Goal: Task Accomplishment & Management: Use online tool/utility

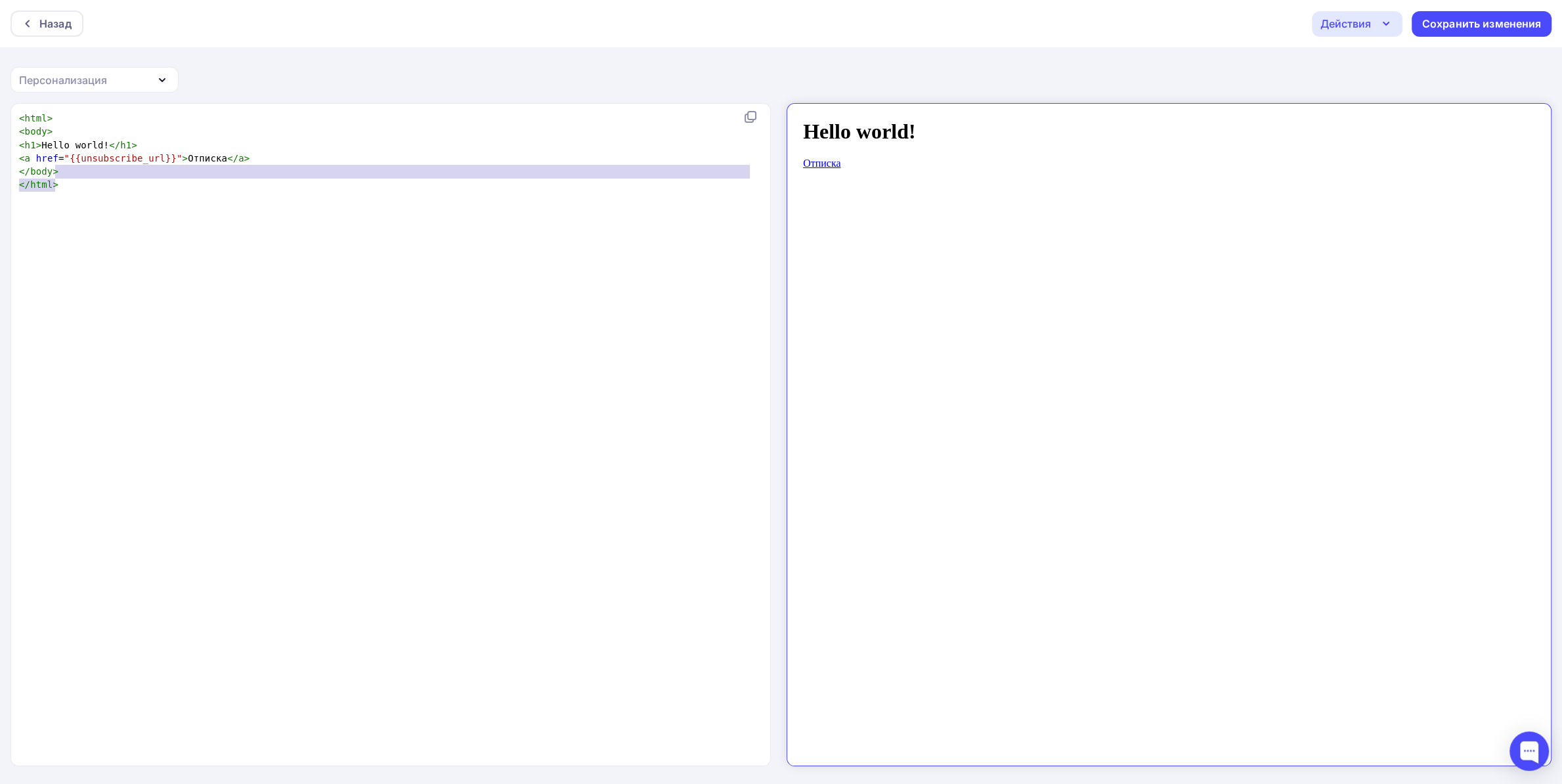
scroll to position [28, 35]
drag, startPoint x: 89, startPoint y: 187, endPoint x: 19, endPoint y: 157, distance: 76.2
click at [19, 157] on div "< html > < body > < h1 > Hello world! </ h1 > < a href = "{{unsubscribe_url}}" …" at bounding box center [388, 151] width 743 height 80
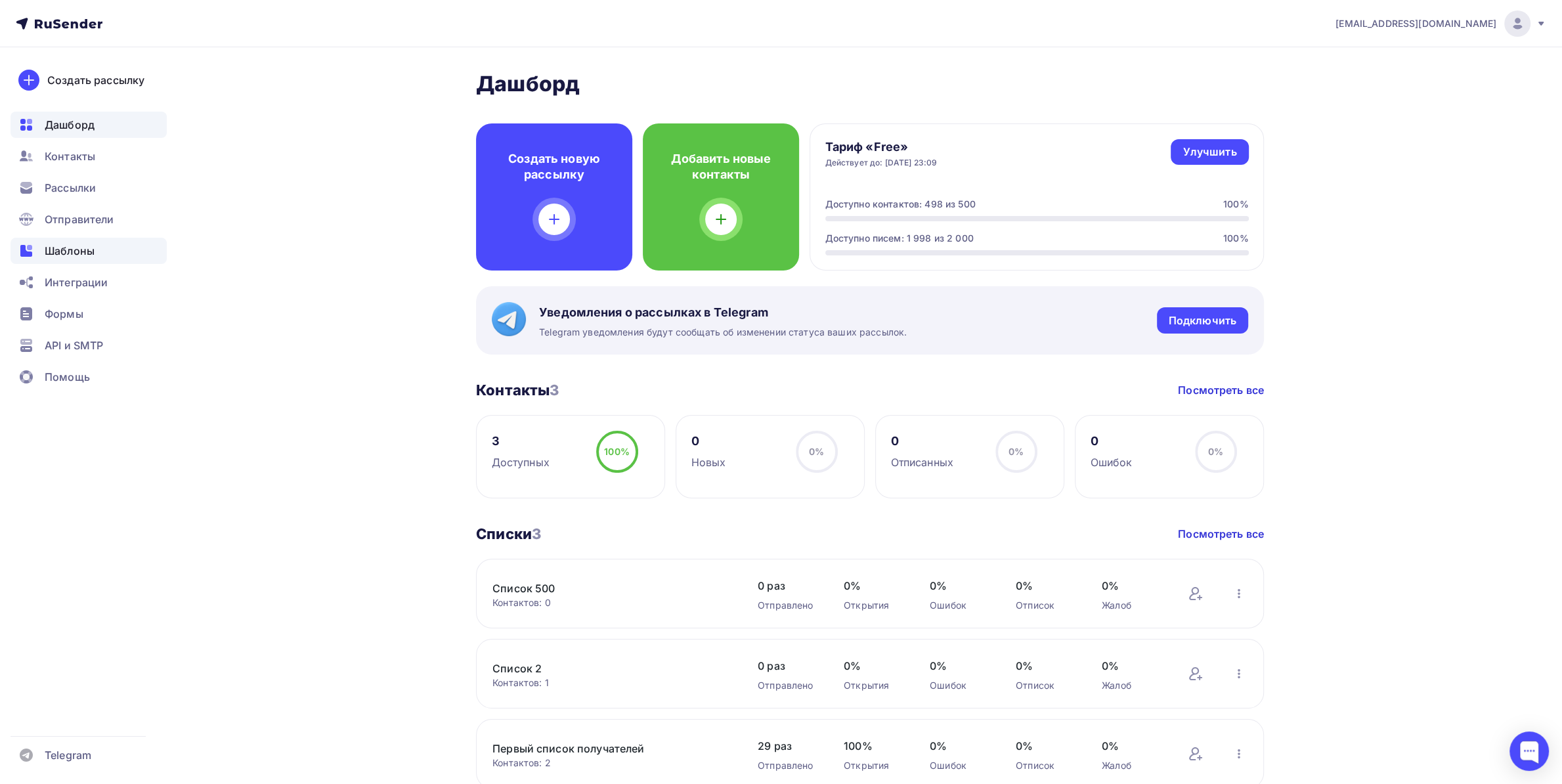
click at [72, 252] on span "Шаблоны" at bounding box center [69, 250] width 50 height 16
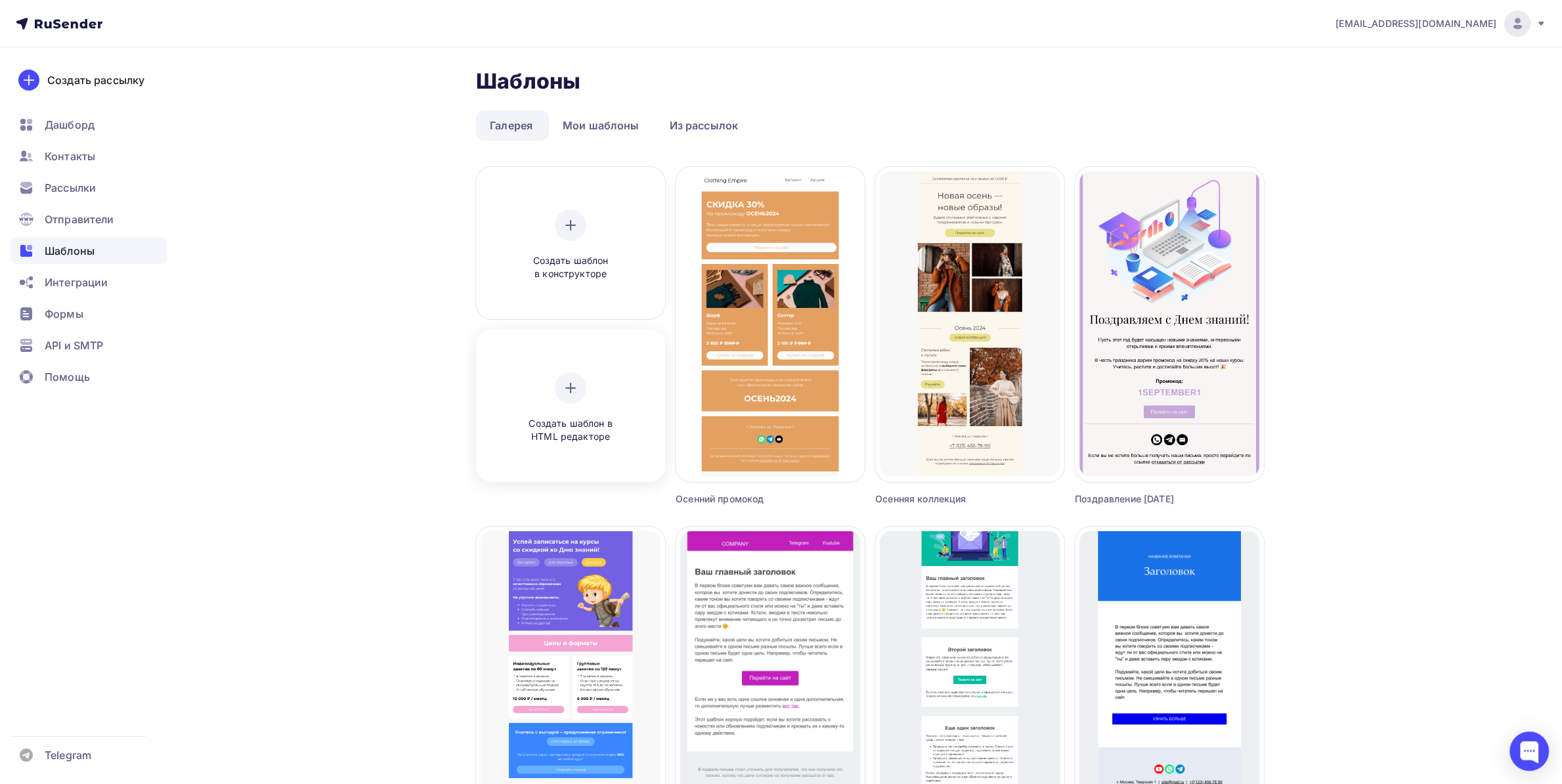
click at [565, 367] on div "Создать шаблон в HTML редакторе" at bounding box center [570, 407] width 180 height 147
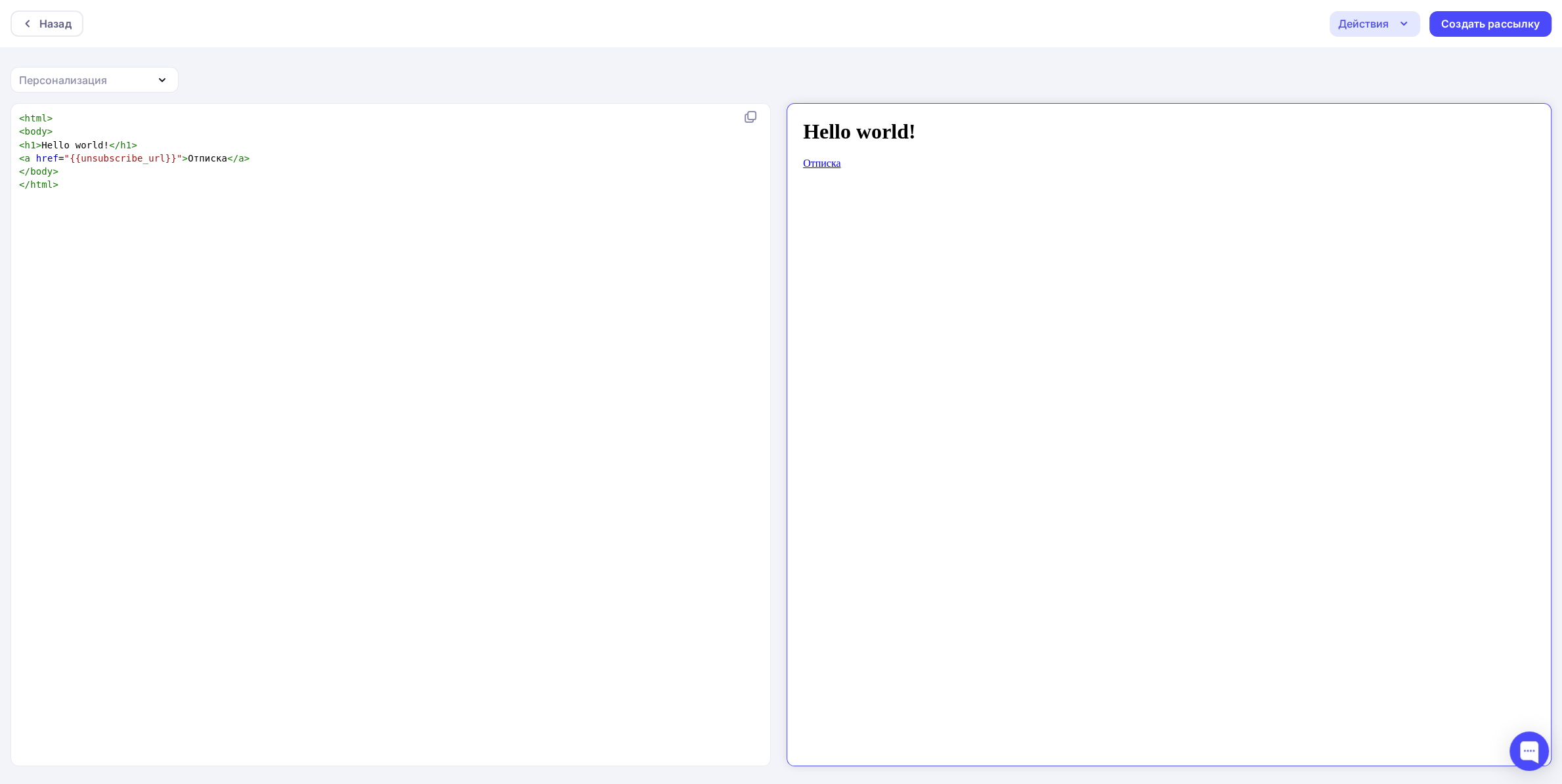
scroll to position [4, 0]
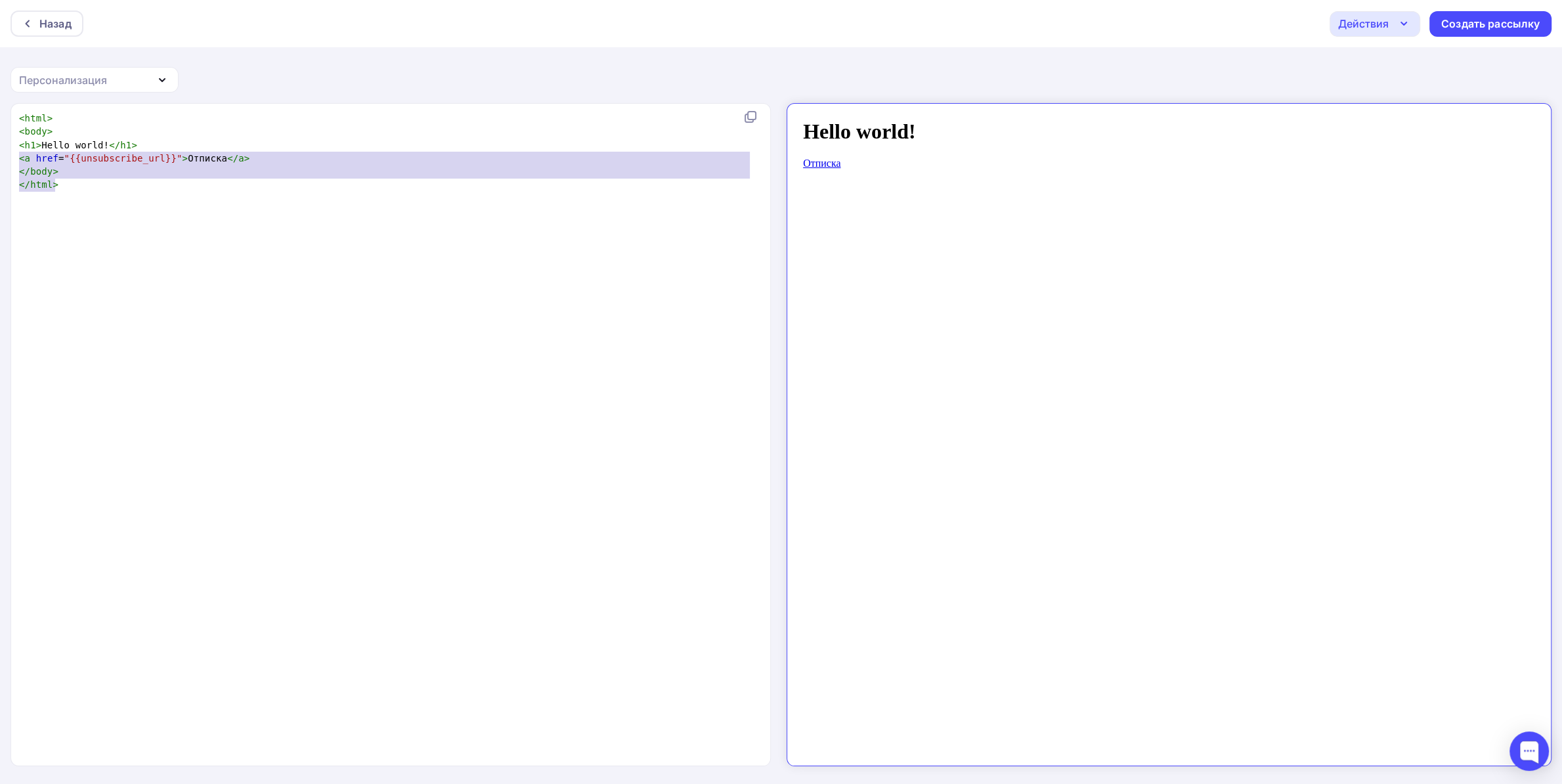
type textarea "<html> <body> <h1>Hello world!</h1> <a href="{{unsubscribe_url}}">Отписка</a> <…"
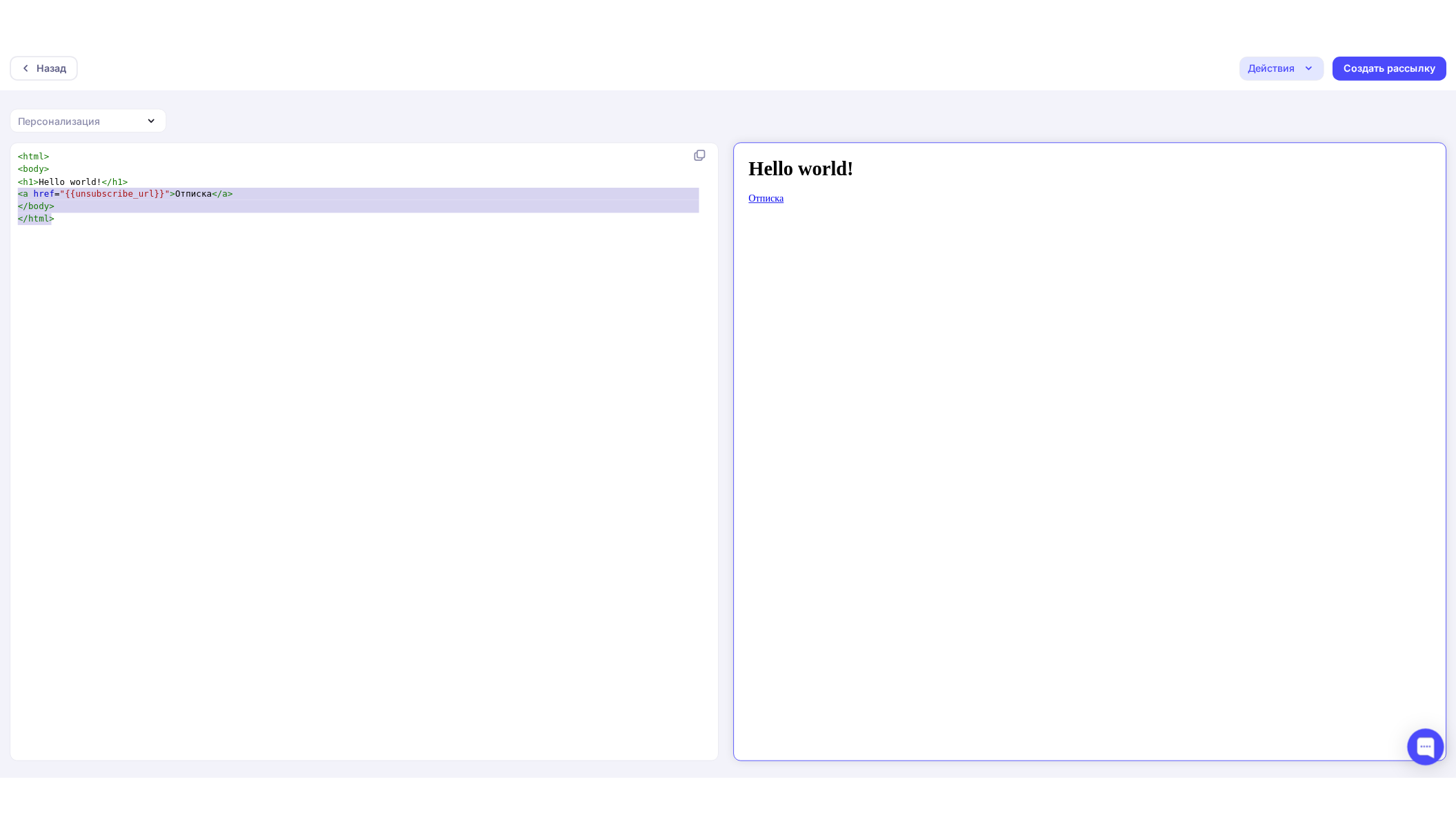
scroll to position [71, 37]
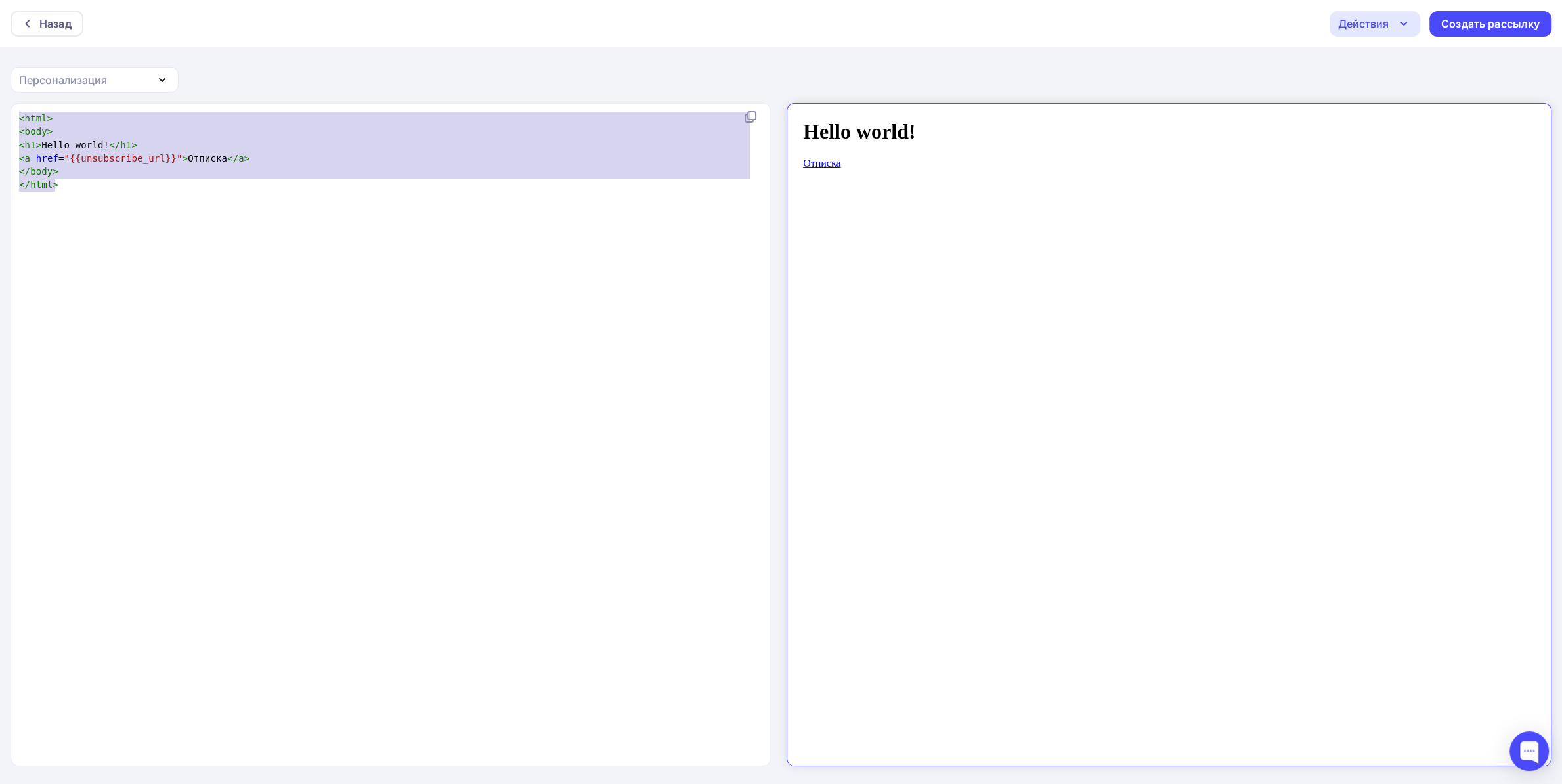
drag, startPoint x: 152, startPoint y: 193, endPoint x: 0, endPoint y: 106, distance: 175.1
click at [0, 106] on div "<html> <body> <h1>Hello world!</h1> <a href="{{unsubscribe_url}}">Отписка</a> <…" at bounding box center [781, 444] width 1562 height 682
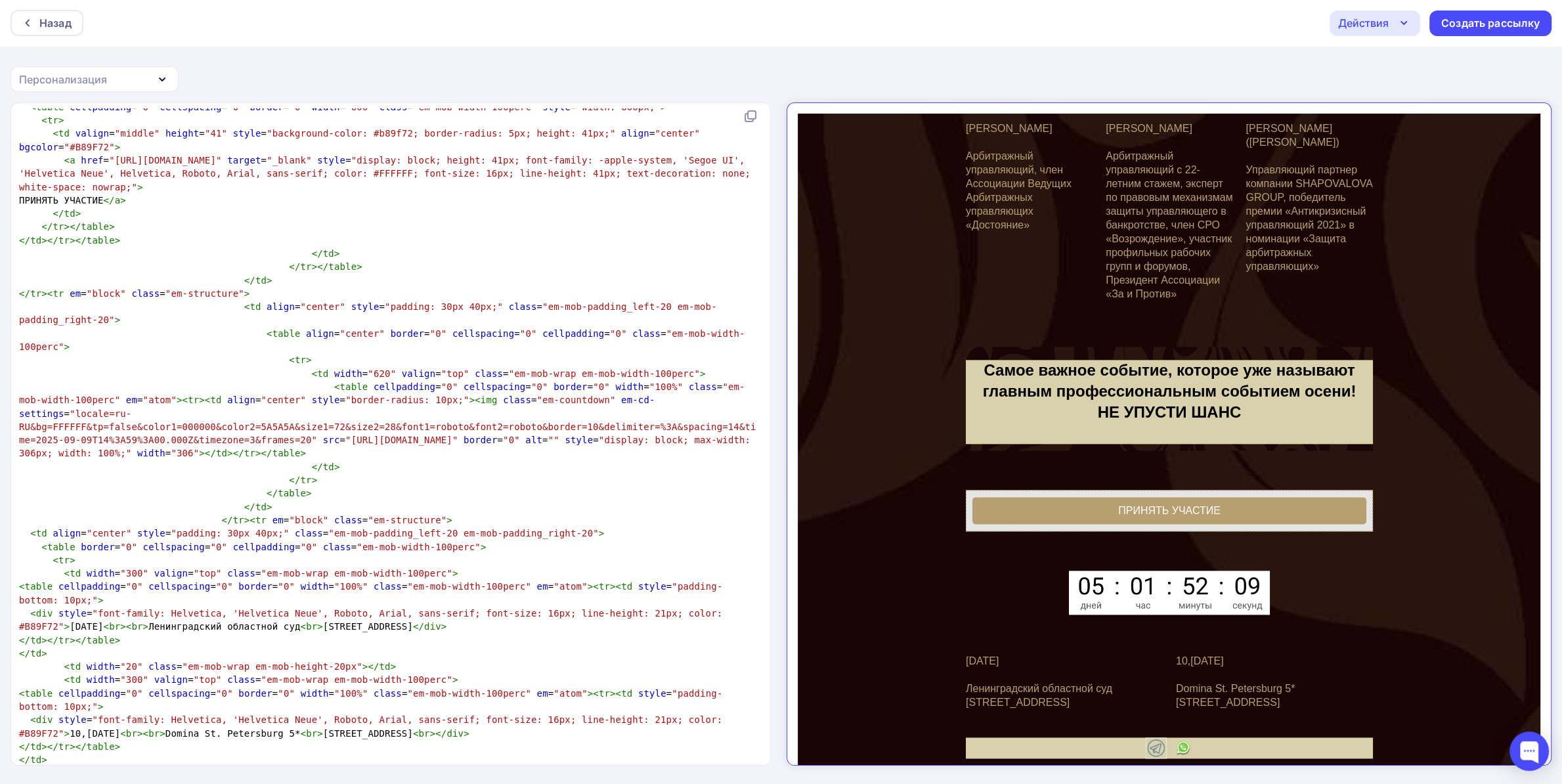
scroll to position [0, 0]
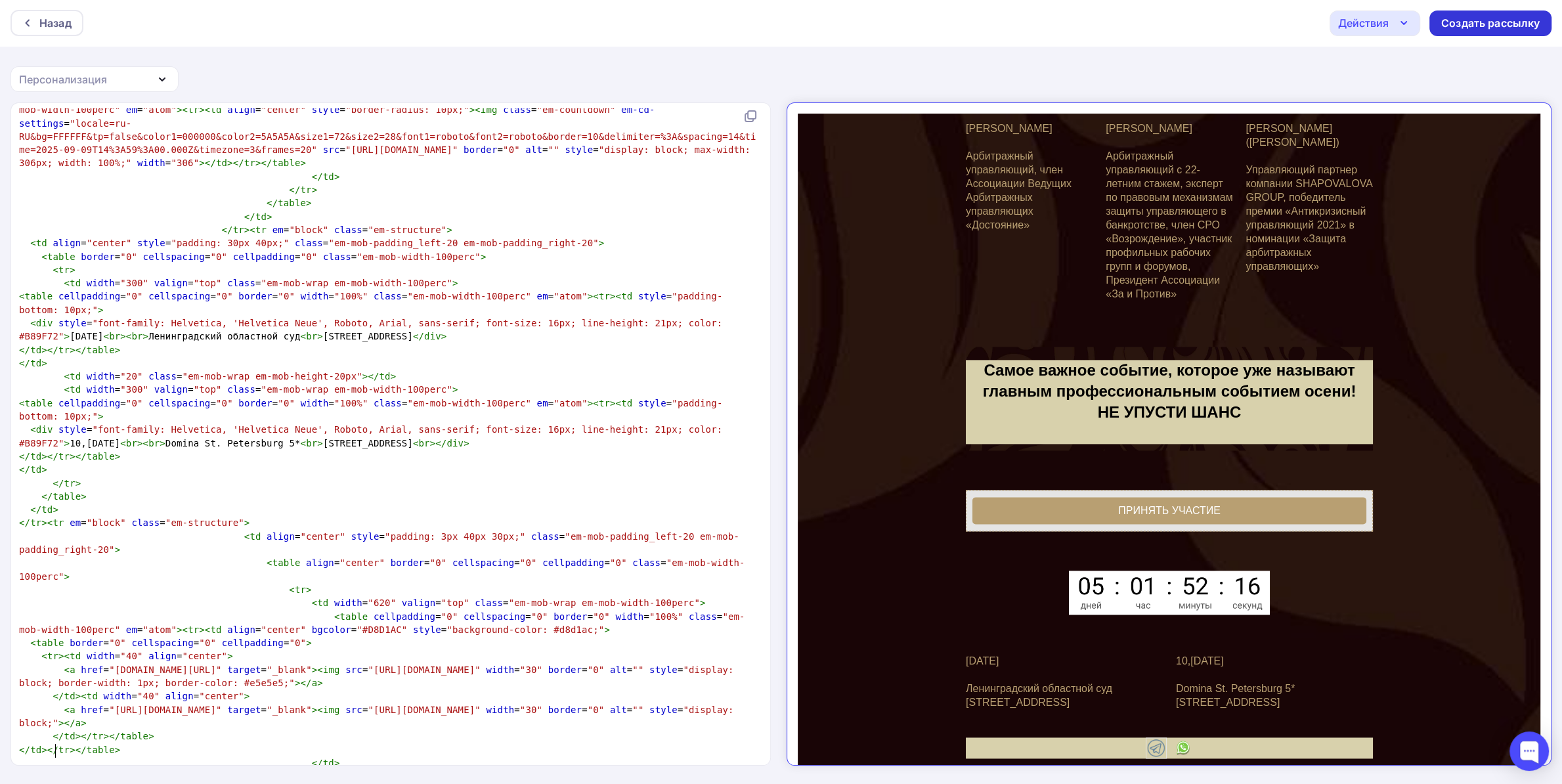
click at [1494, 20] on div "Создать рассылку" at bounding box center [1491, 23] width 99 height 15
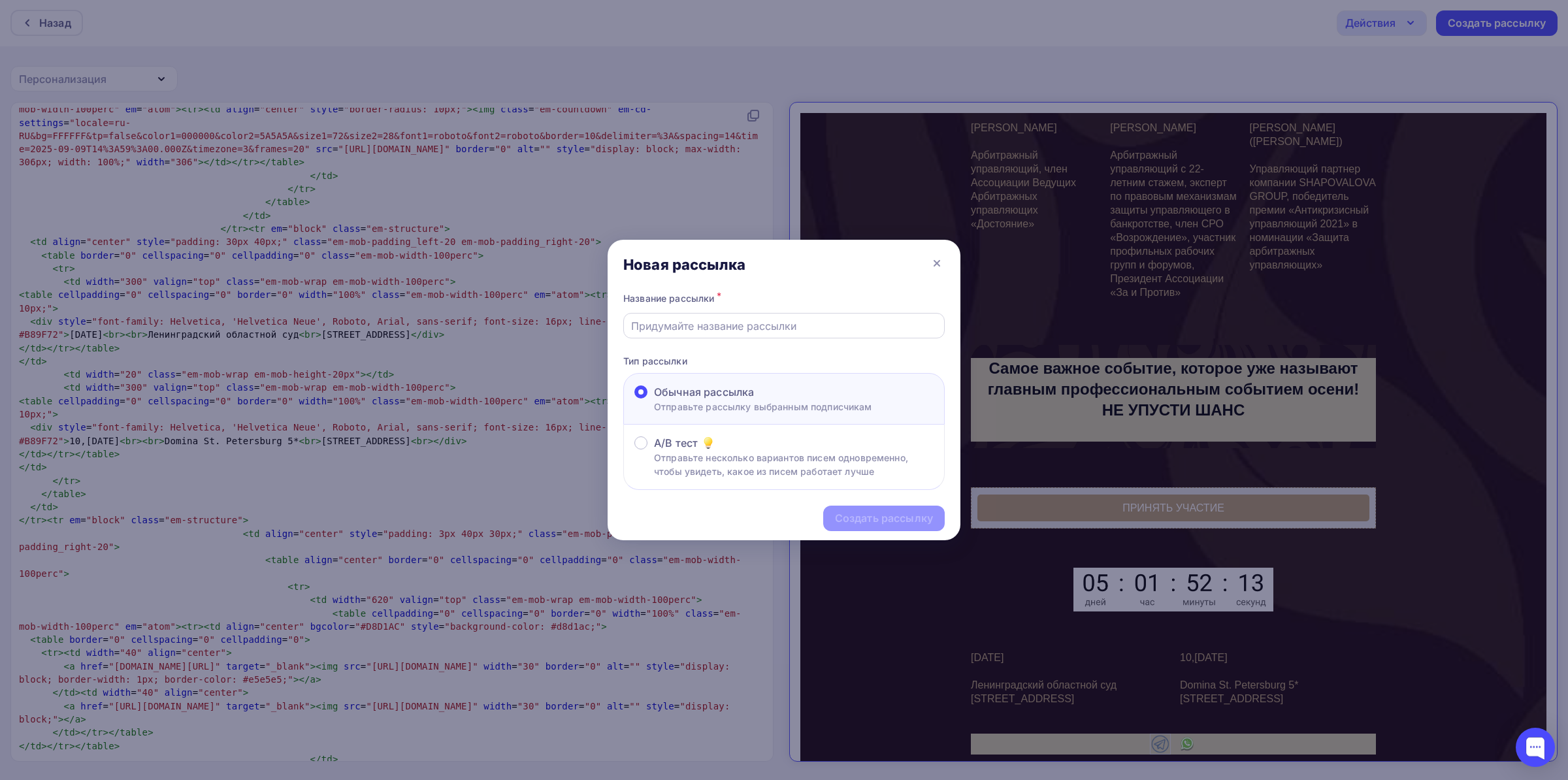
click at [682, 330] on input "text" at bounding box center [784, 325] width 306 height 16
type input "523452"
click at [858, 513] on div "Создать рассылку" at bounding box center [884, 518] width 98 height 15
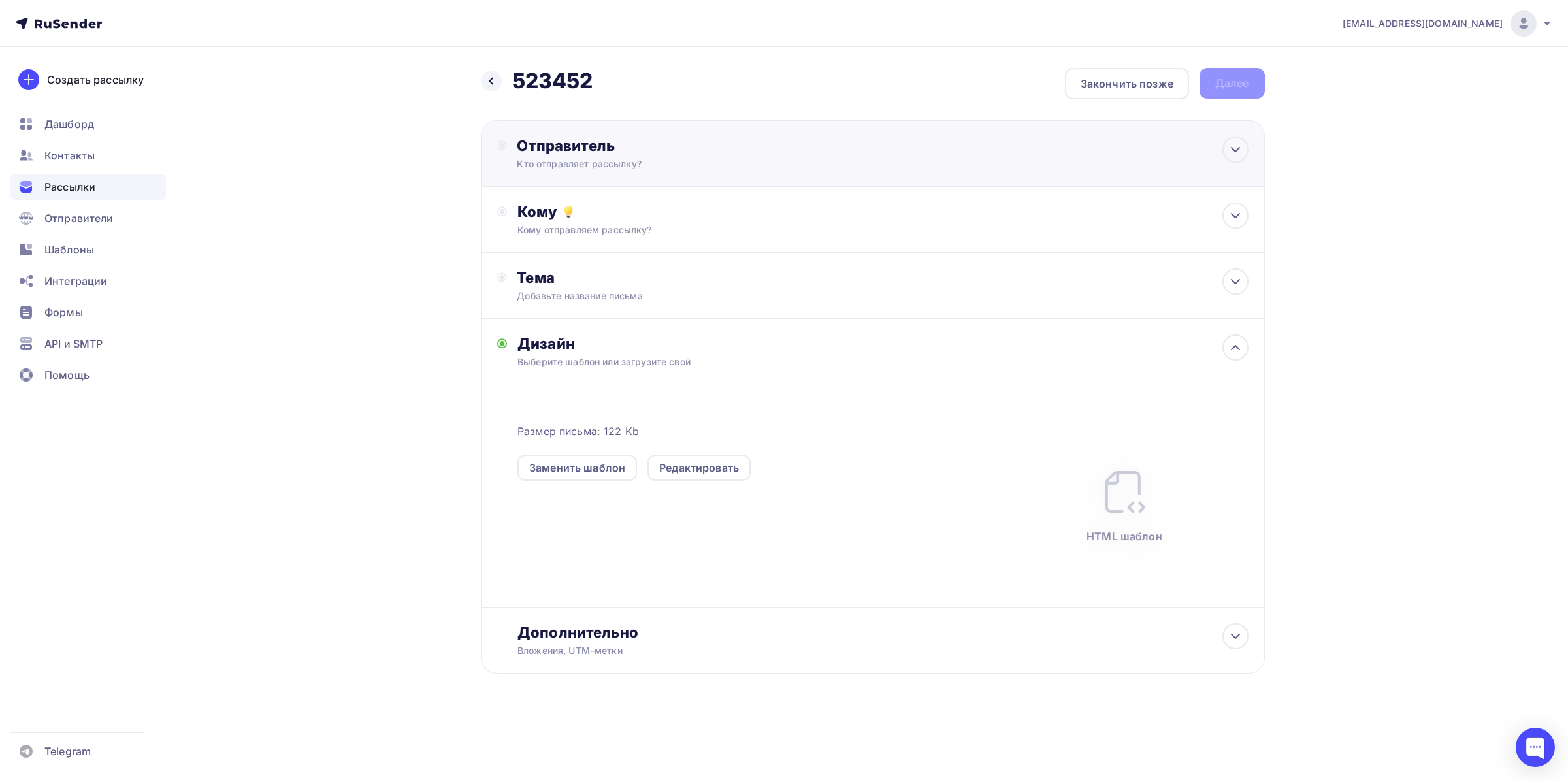
click at [755, 155] on div "Отправитель Кто отправляет рассылку? Email * [EMAIL_ADDRESS][DOMAIN_NAME] [EMAI…" at bounding box center [658, 154] width 283 height 34
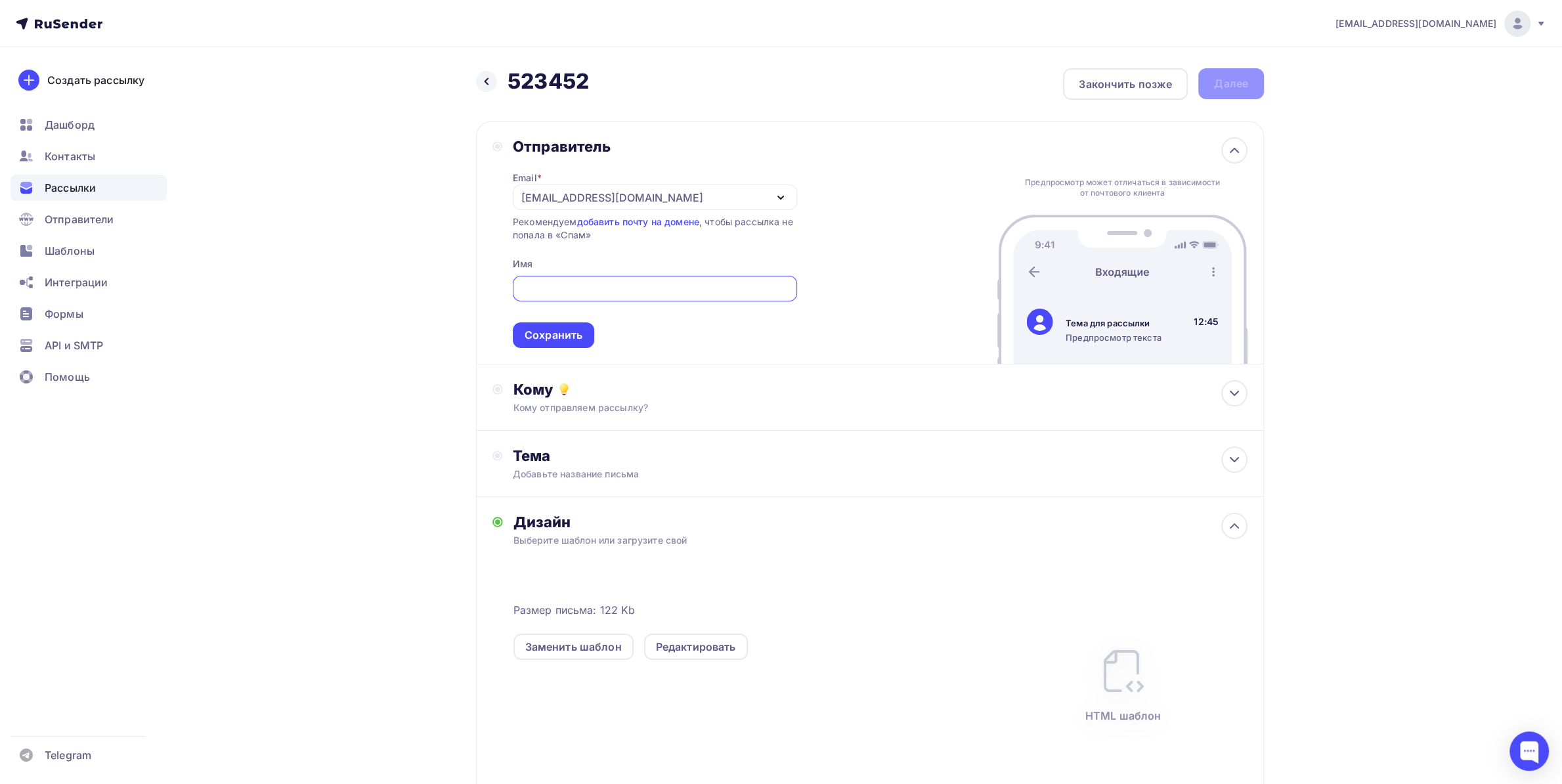
click at [568, 295] on input "text" at bounding box center [654, 288] width 269 height 16
type input "245"
click at [551, 315] on span "245 Сохранить" at bounding box center [655, 309] width 285 height 78
click at [548, 321] on span "245 Сохранить" at bounding box center [655, 309] width 285 height 78
click at [551, 322] on span "245 Сохранить" at bounding box center [655, 309] width 285 height 78
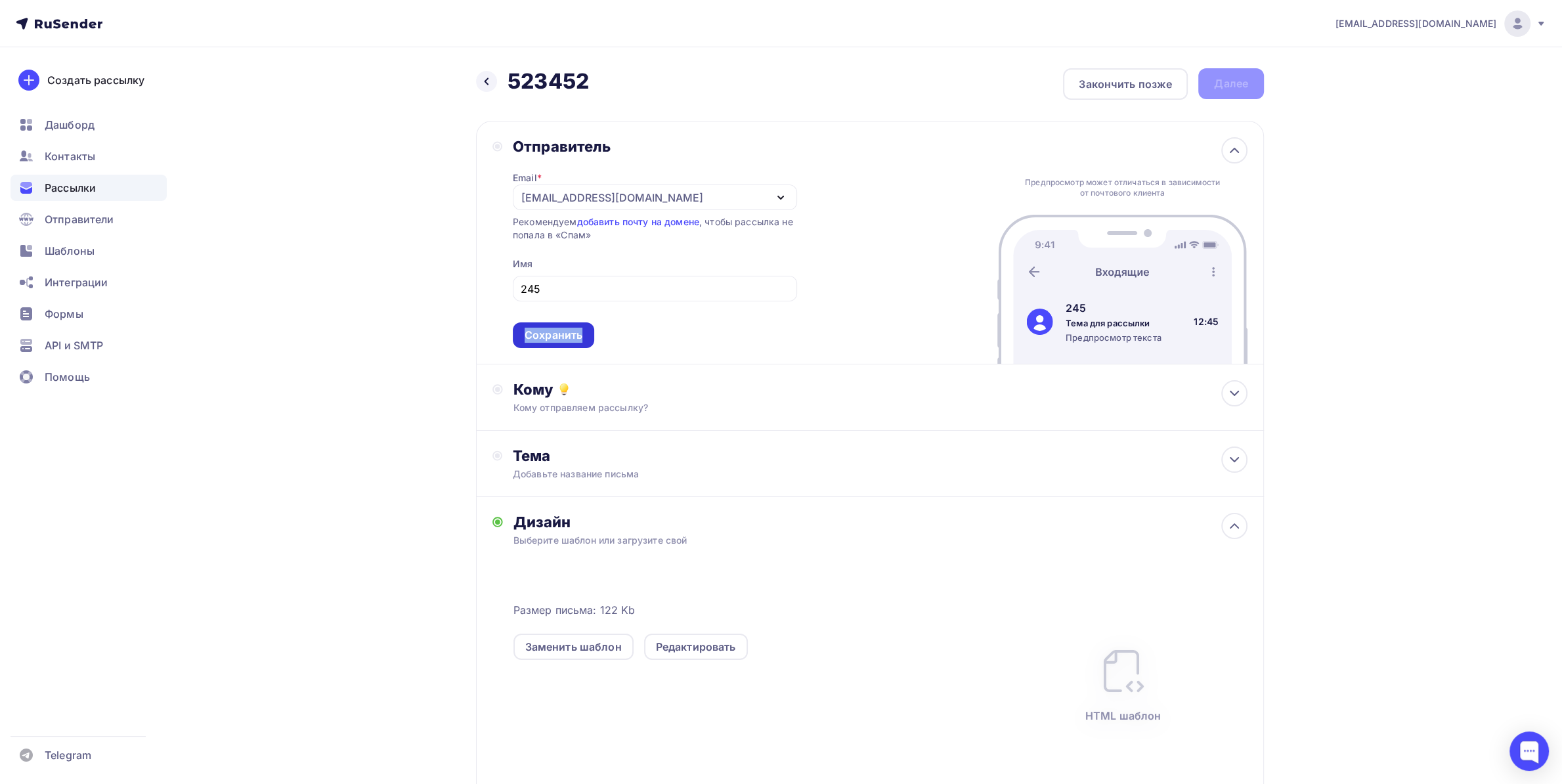
click at [554, 332] on div "Сохранить" at bounding box center [553, 335] width 58 height 15
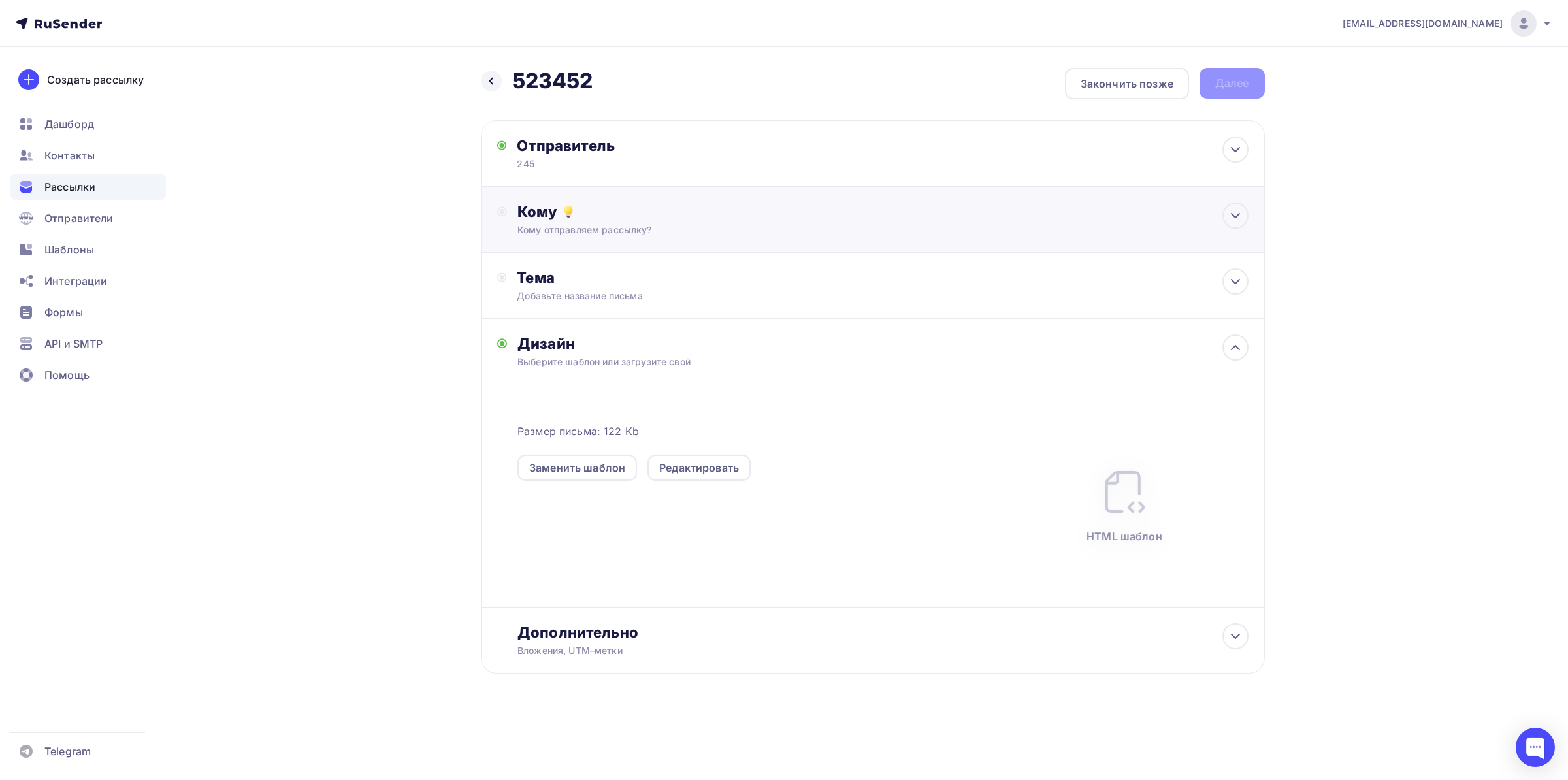
click at [607, 225] on div "Кому отправляем рассылку?" at bounding box center [846, 230] width 658 height 13
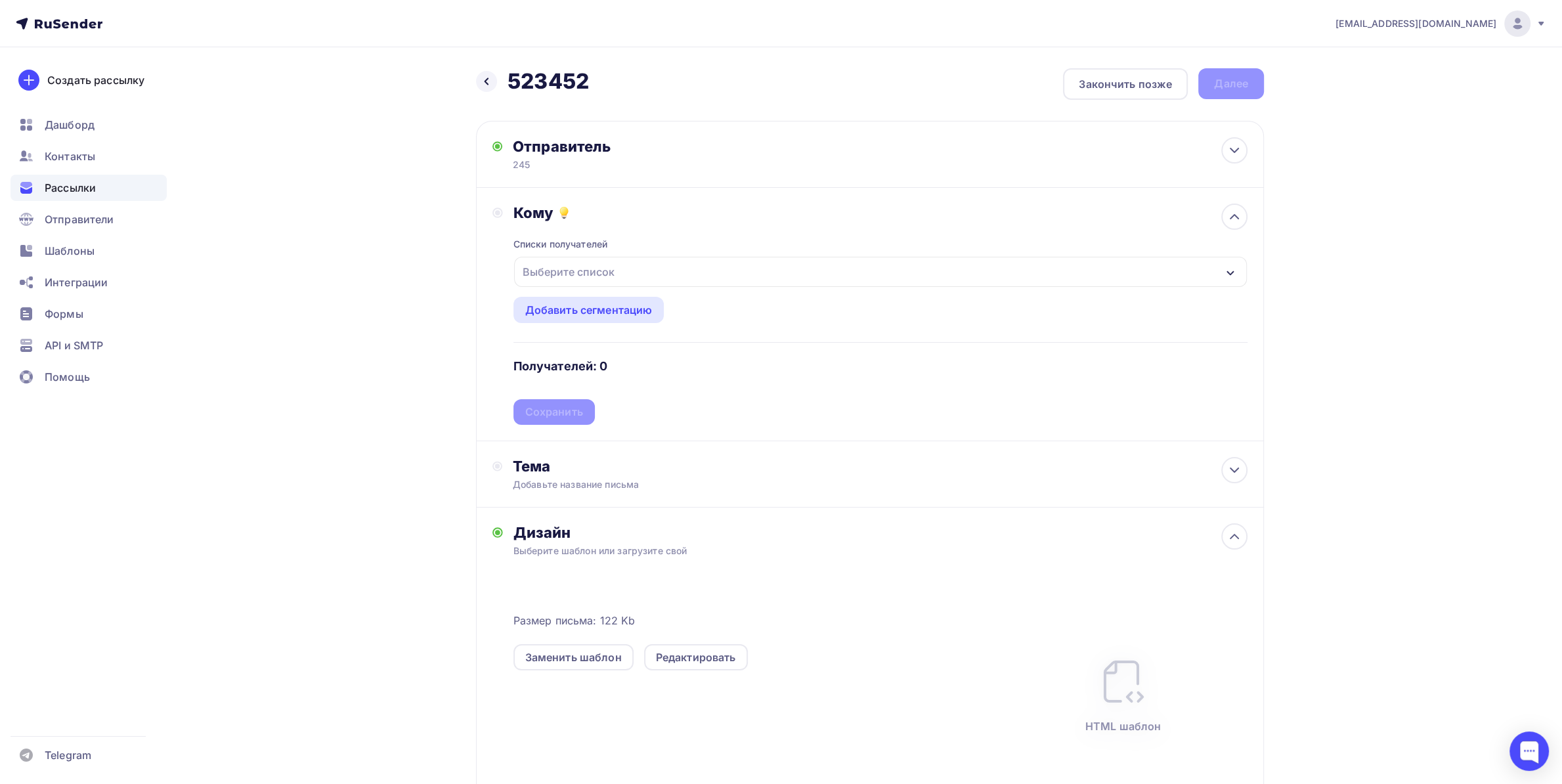
click at [597, 263] on div "Выберите список" at bounding box center [568, 272] width 102 height 24
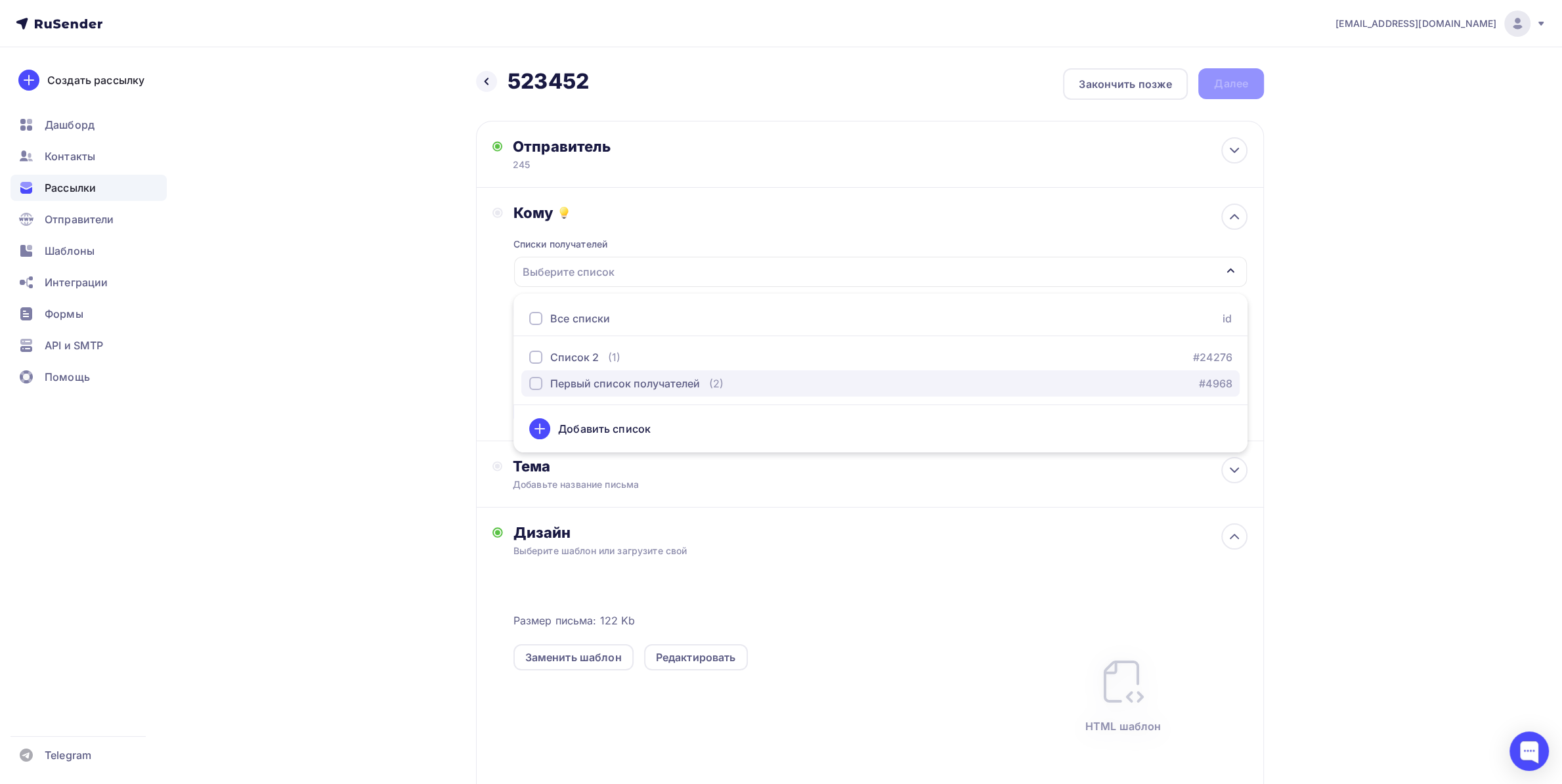
click at [577, 377] on div "Первый список получателей" at bounding box center [625, 383] width 149 height 16
click at [289, 364] on div "Назад 523452 523452 Закончить позже Далее Отправитель 245 Email * [EMAIL_ADDRES…" at bounding box center [781, 497] width 1076 height 901
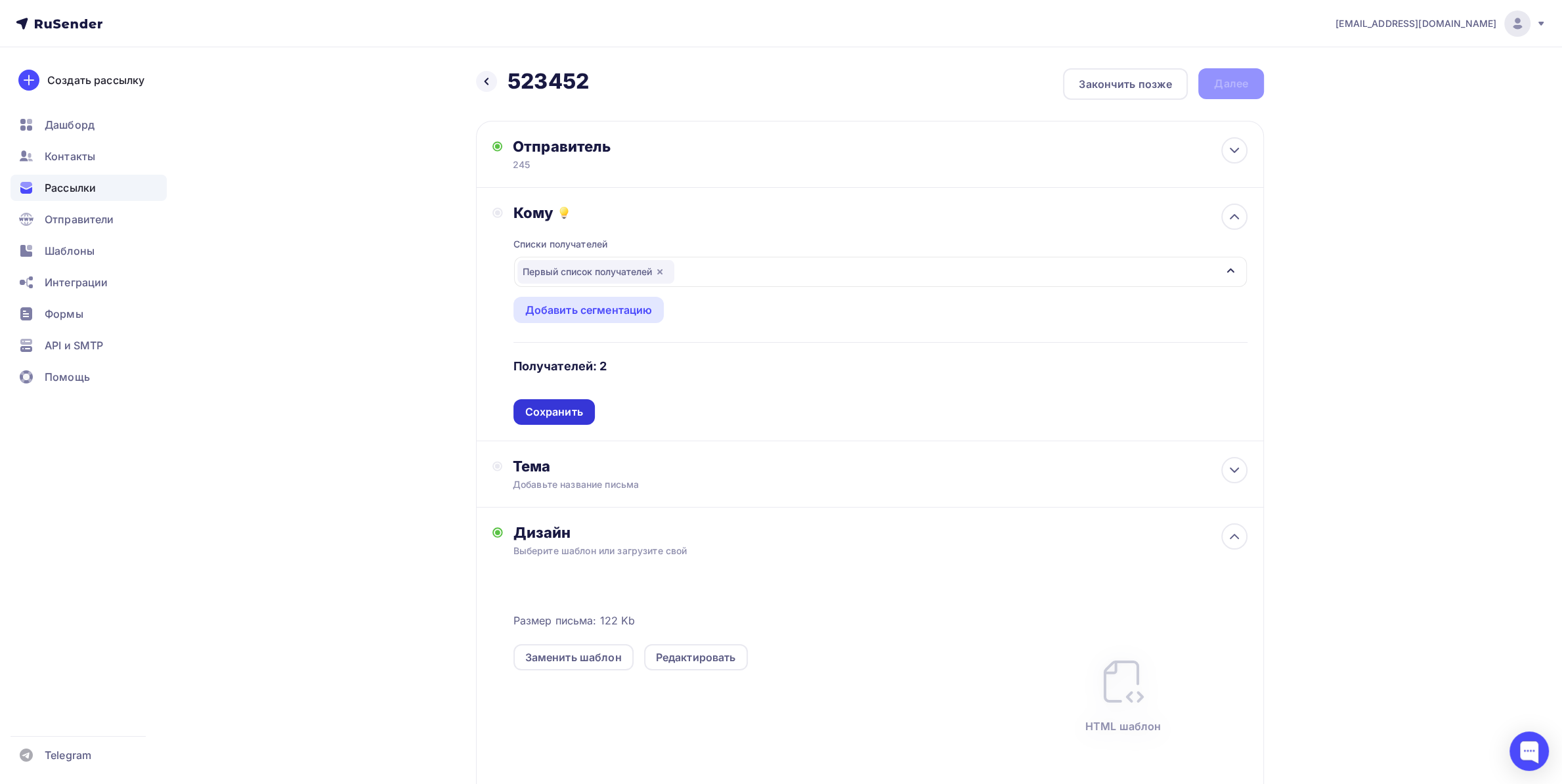
click at [531, 419] on div "Сохранить" at bounding box center [554, 412] width 58 height 15
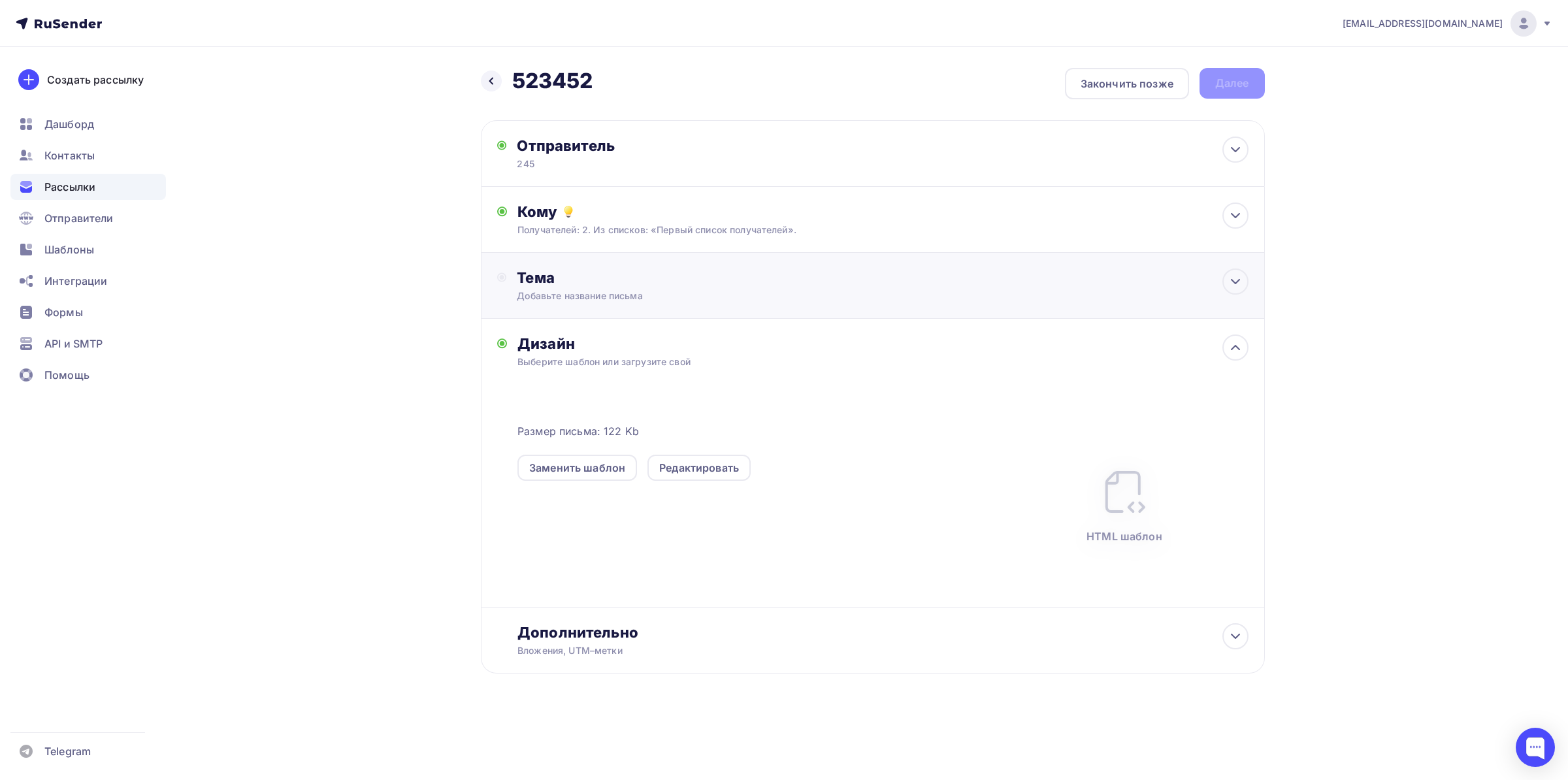
click at [585, 284] on div "Тема" at bounding box center [645, 277] width 258 height 19
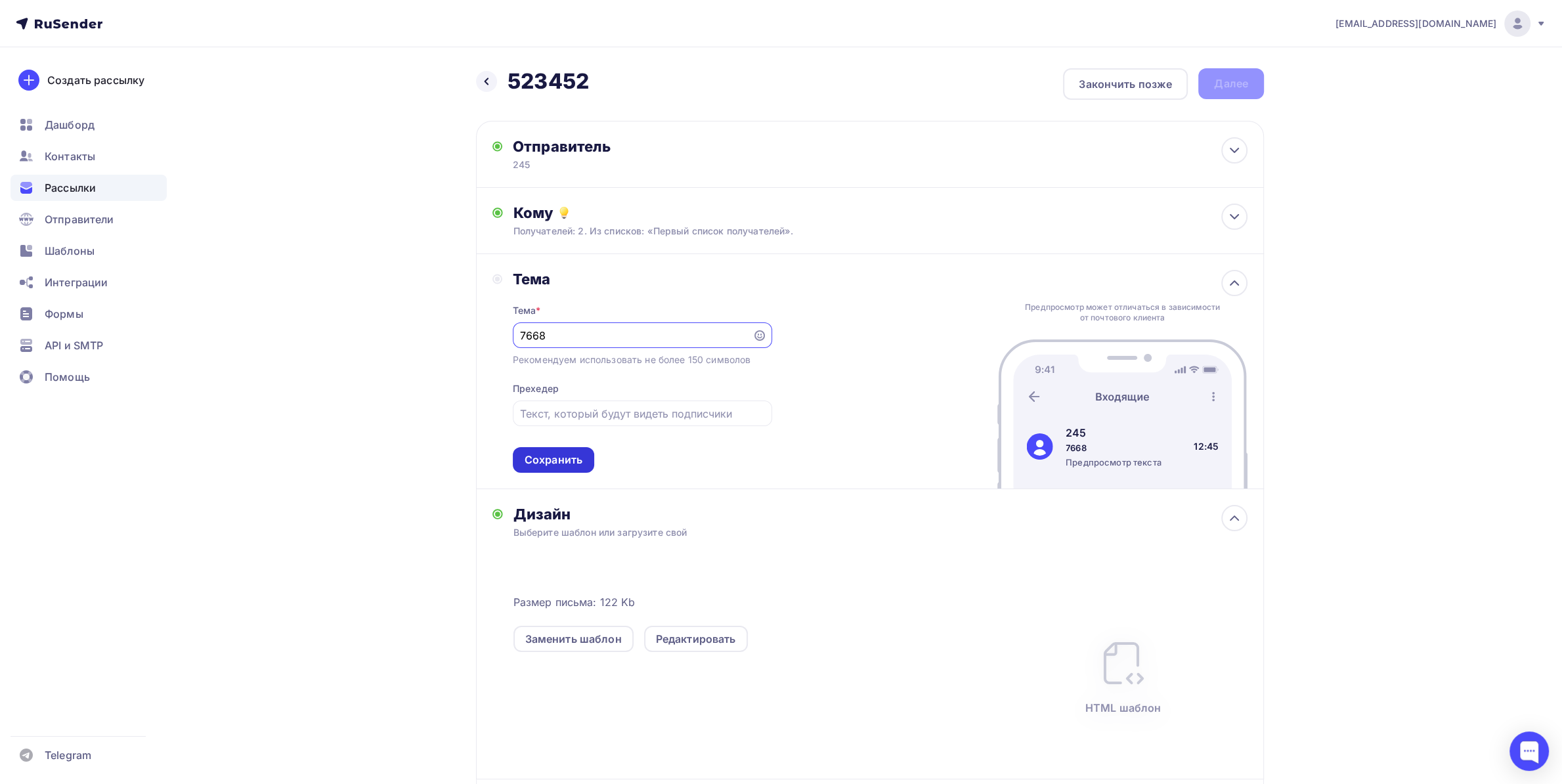
type input "7668"
click at [528, 455] on div "Сохранить" at bounding box center [553, 460] width 58 height 15
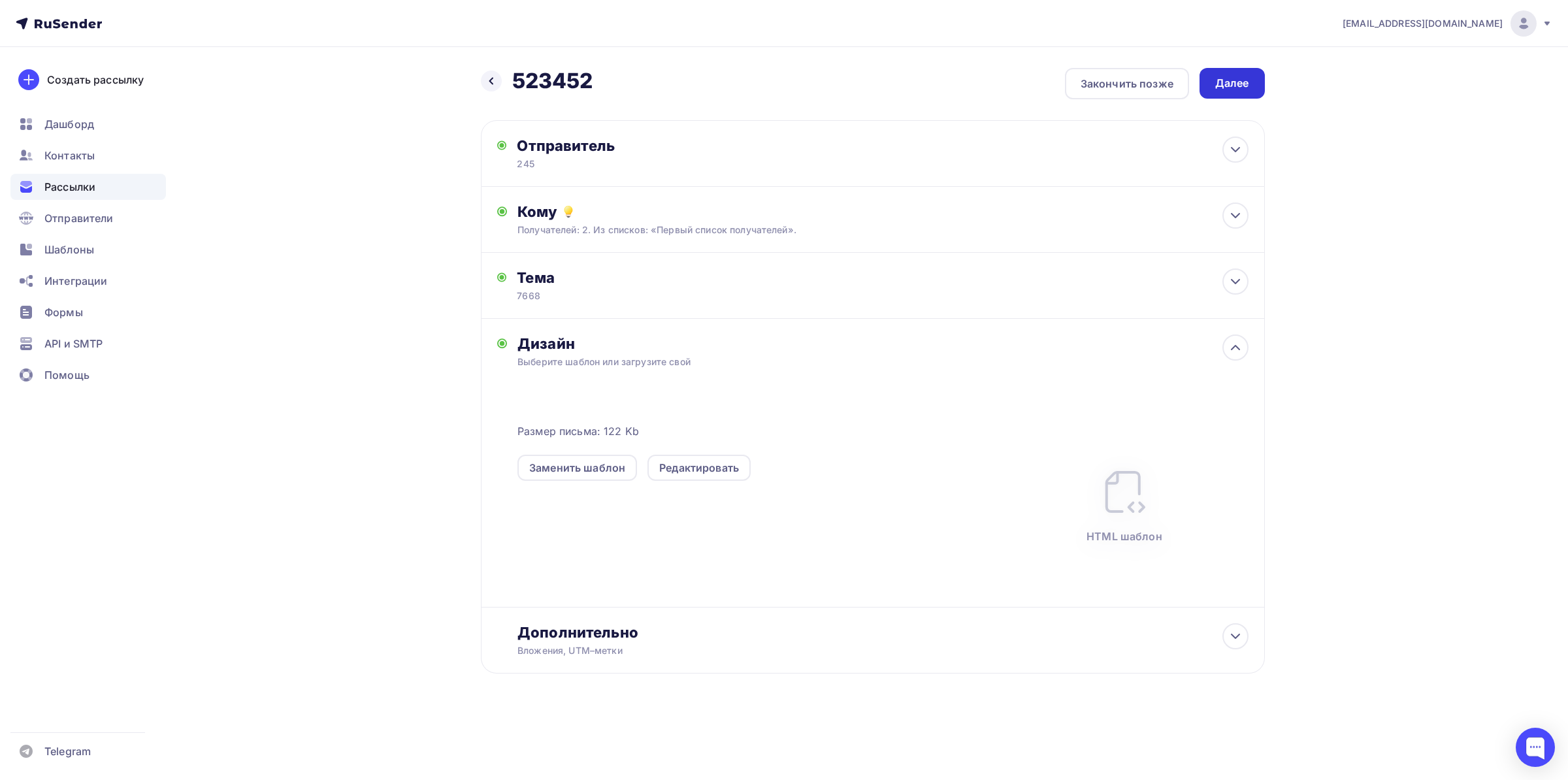
click at [1232, 79] on div "Далее" at bounding box center [1232, 83] width 34 height 15
